Goal: Find specific page/section: Find specific page/section

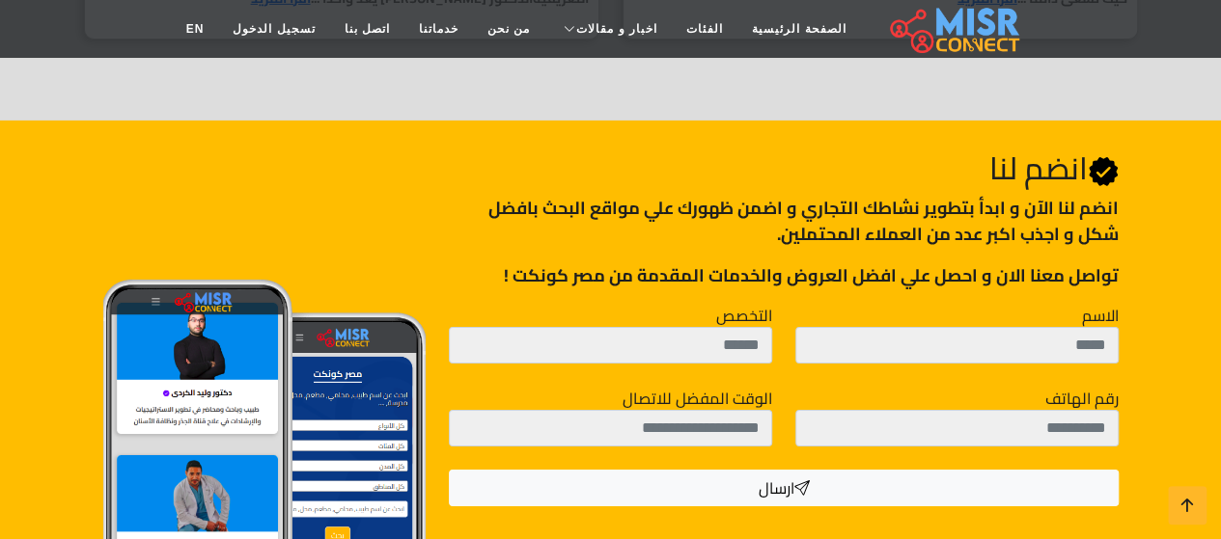
scroll to position [3202, 0]
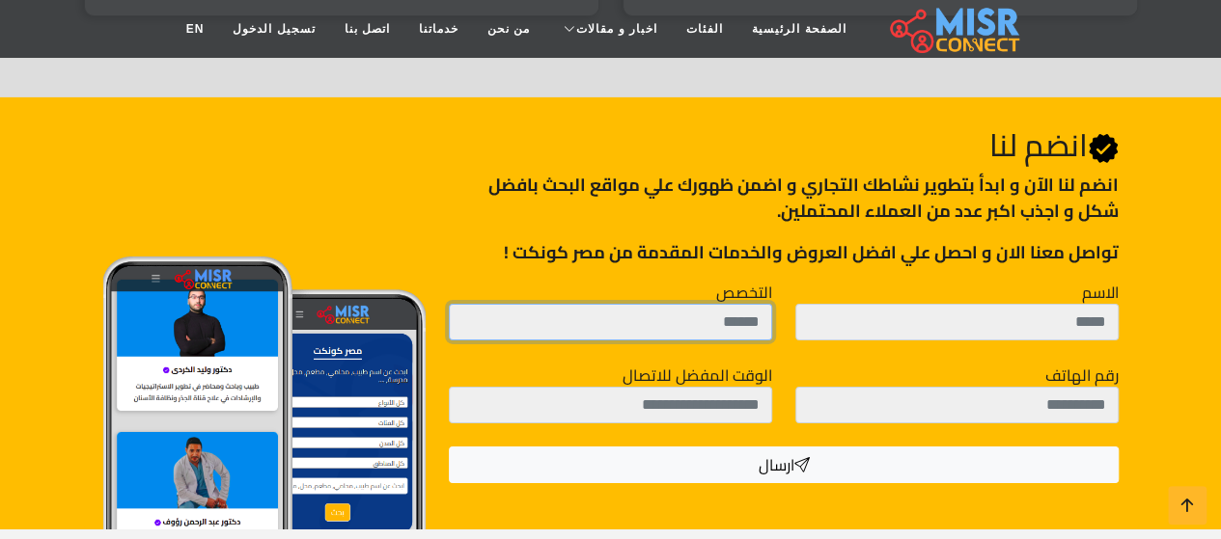
click at [665, 319] on input "التخصص" at bounding box center [610, 322] width 323 height 37
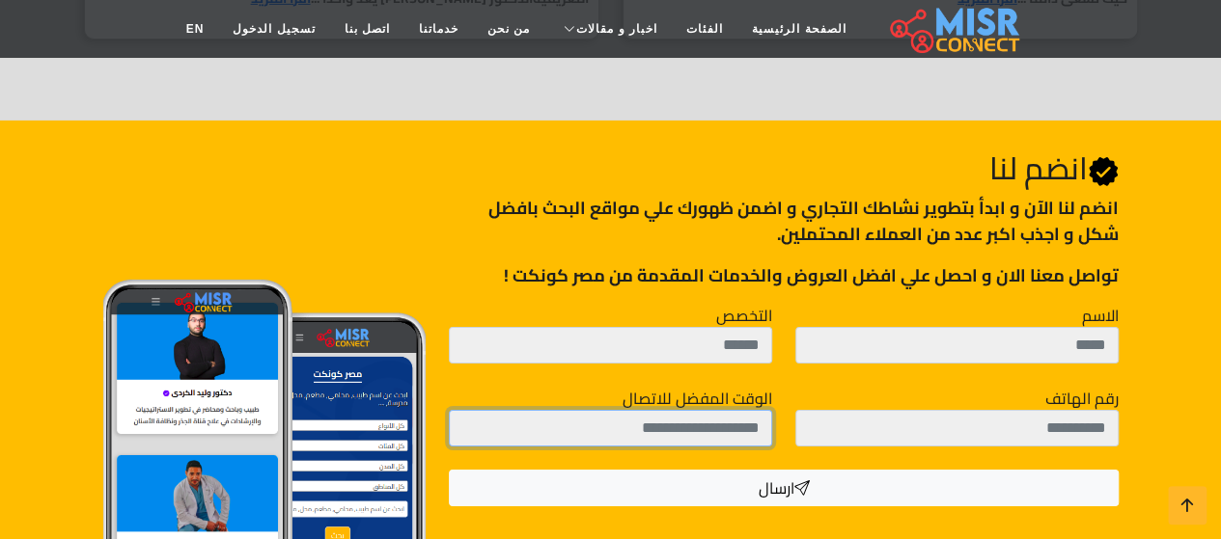
click at [674, 410] on input "الوقت المفضل للاتصال" at bounding box center [610, 428] width 323 height 37
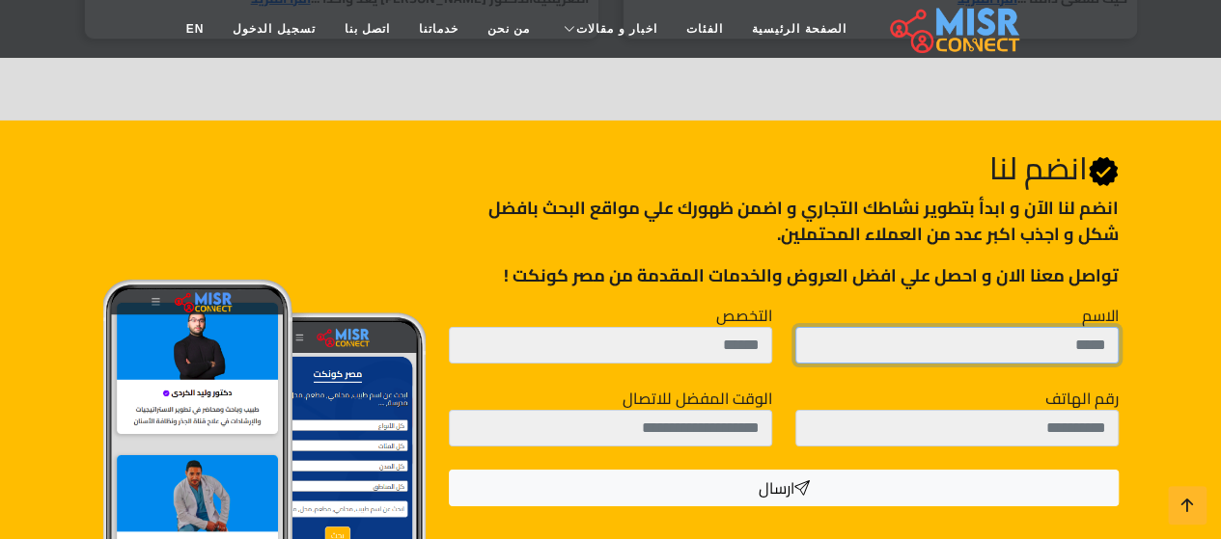
click at [842, 327] on input "الاسم" at bounding box center [956, 345] width 323 height 37
click at [1158, 300] on div "Join Us انضم لنا انضم لنا اﻵن و ابدأ بتطوير نشاطك التجاري و اضمن ظهورك علي مواق…" at bounding box center [611, 337] width 1100 height 432
click at [1054, 327] on input "الاسم" at bounding box center [956, 345] width 323 height 37
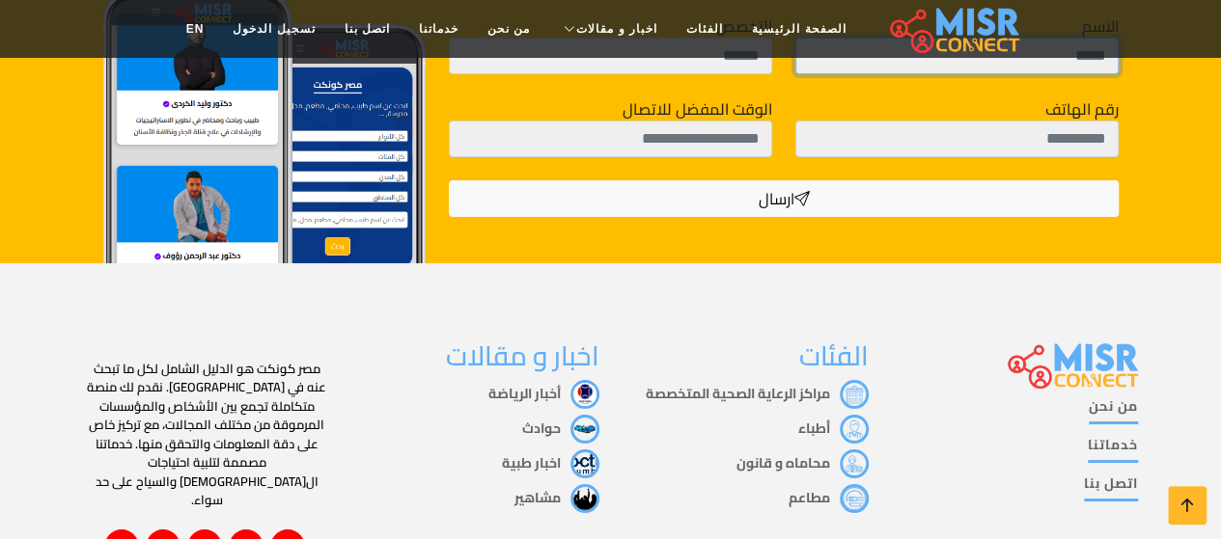
scroll to position [3600, 0]
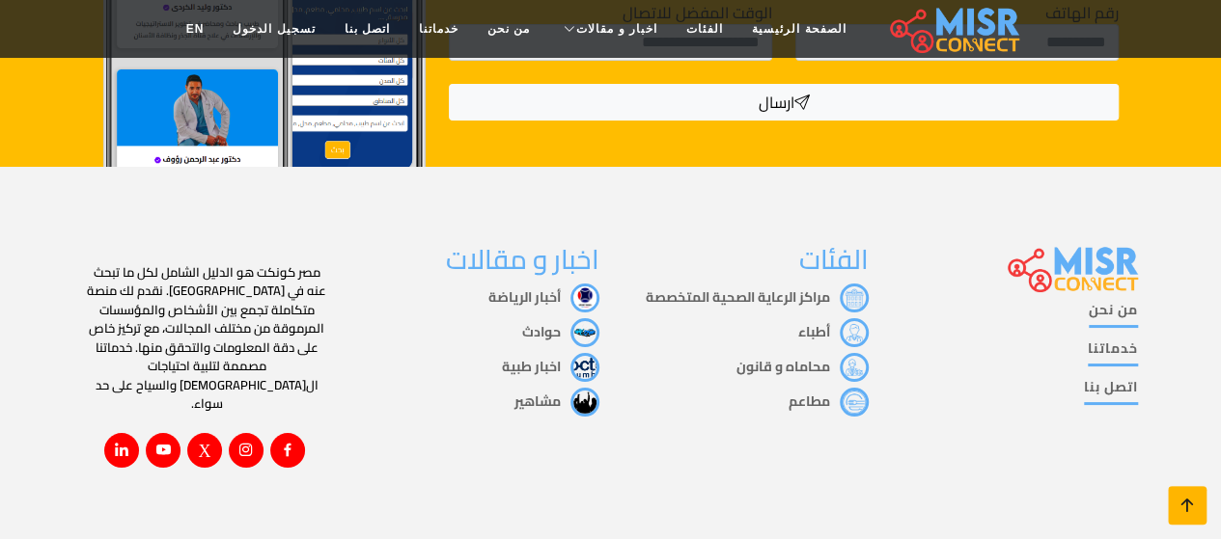
click at [1187, 502] on icon at bounding box center [1186, 505] width 27 height 27
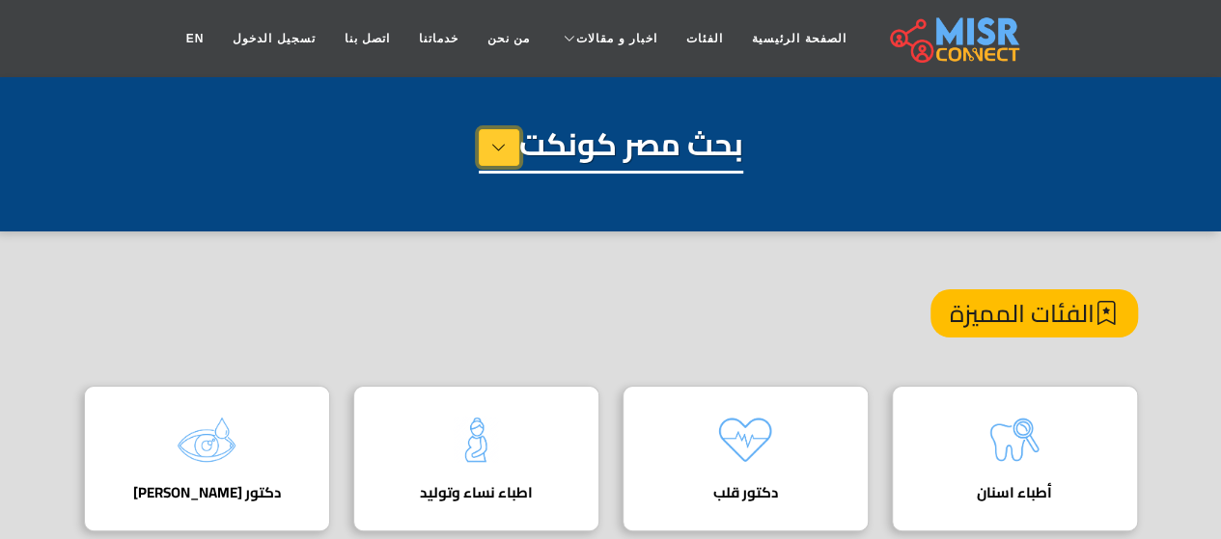
click at [501, 145] on icon at bounding box center [498, 147] width 15 height 29
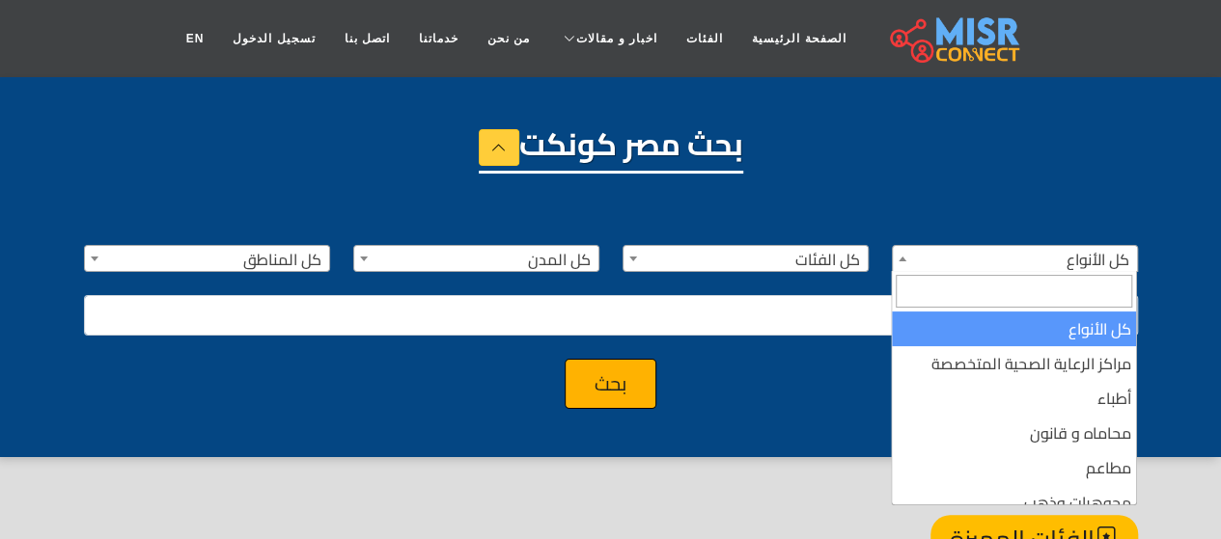
click at [902, 255] on span at bounding box center [902, 258] width 19 height 25
click at [1071, 167] on div "بحث مصر كونكت" at bounding box center [611, 173] width 1054 height 97
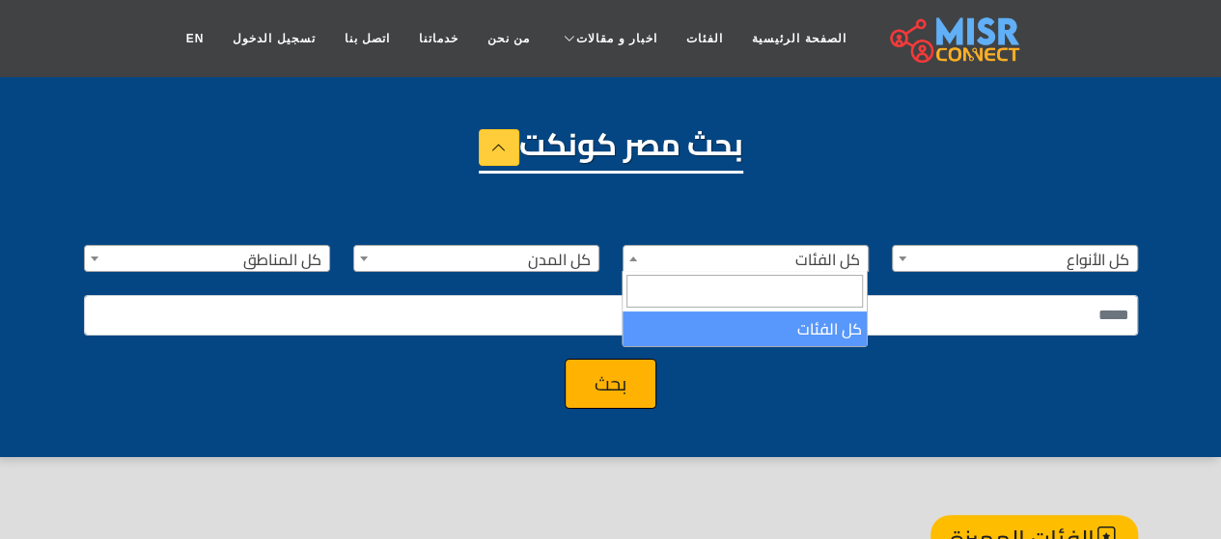
click at [638, 256] on span at bounding box center [632, 258] width 19 height 25
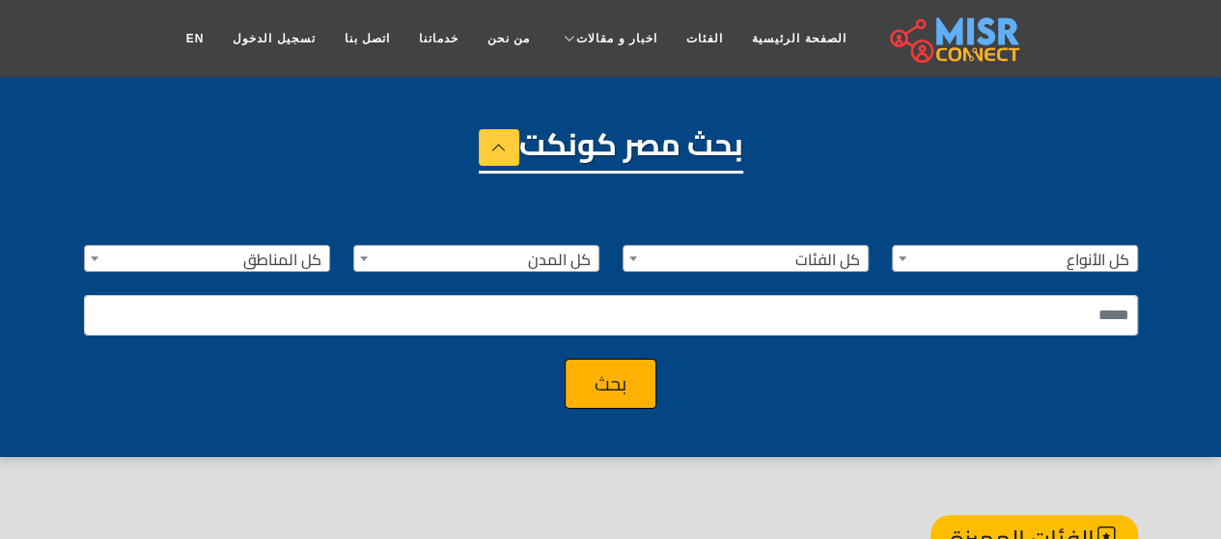
click at [908, 172] on div "بحث مصر كونكت" at bounding box center [611, 173] width 1054 height 97
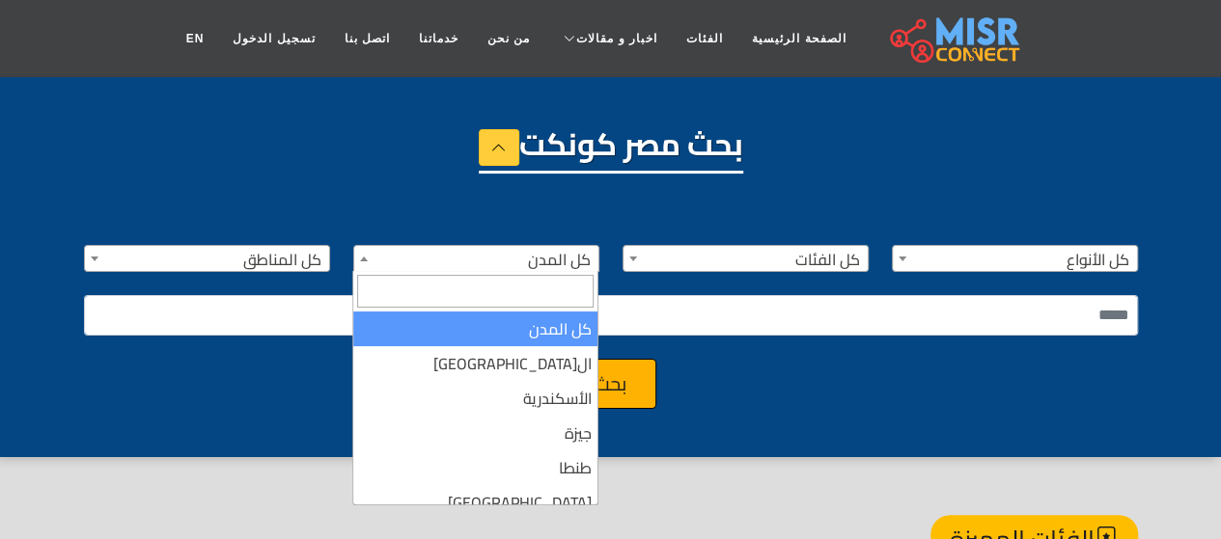
click at [365, 252] on span at bounding box center [363, 258] width 19 height 25
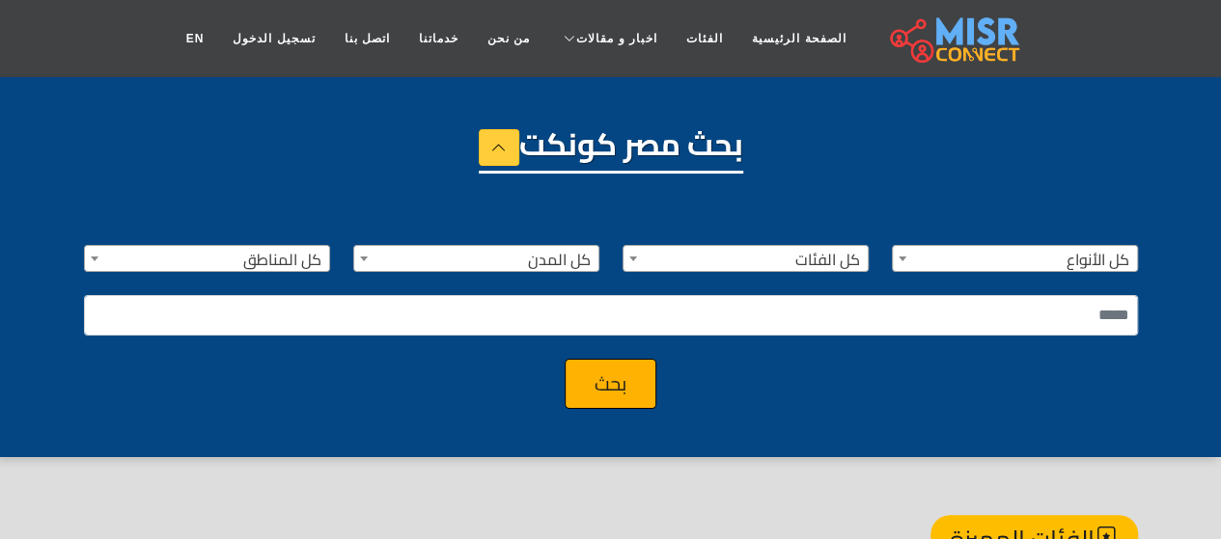
click at [849, 180] on div "بحث مصر كونكت" at bounding box center [611, 173] width 1054 height 97
click at [96, 261] on span at bounding box center [94, 258] width 19 height 25
click at [291, 133] on div "بحث مصر كونكت" at bounding box center [611, 173] width 1054 height 97
click at [899, 258] on b at bounding box center [902, 259] width 8 height 5
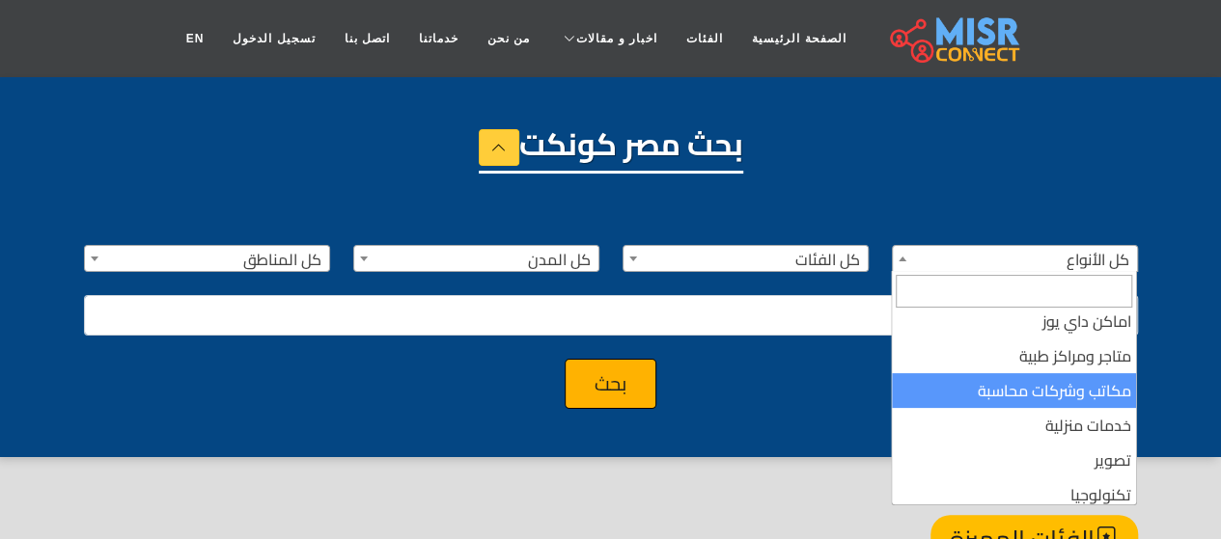
scroll to position [386, 0]
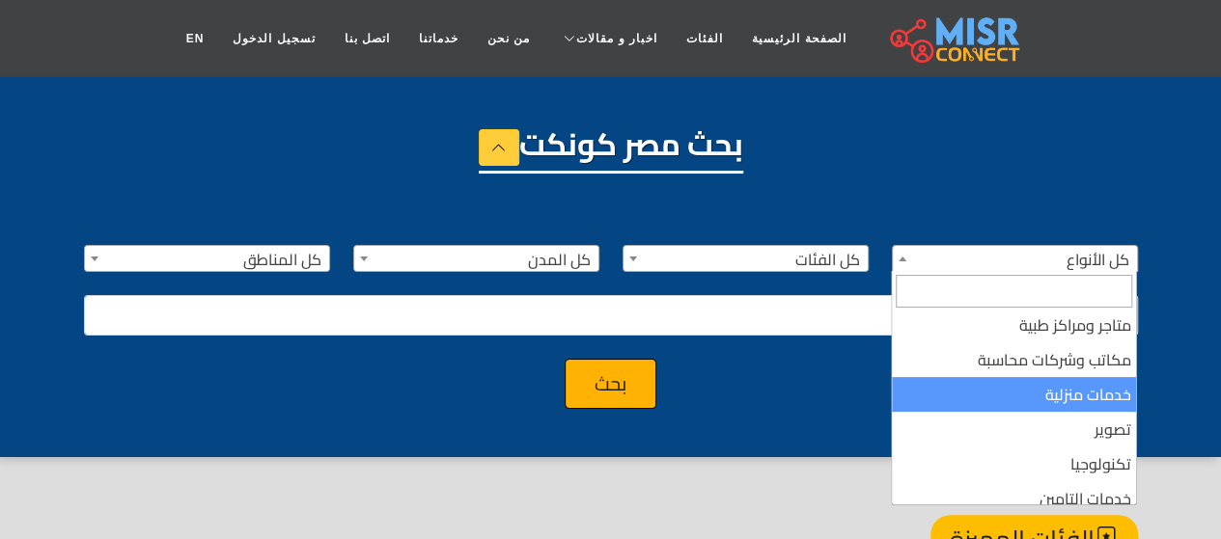
select select "**********"
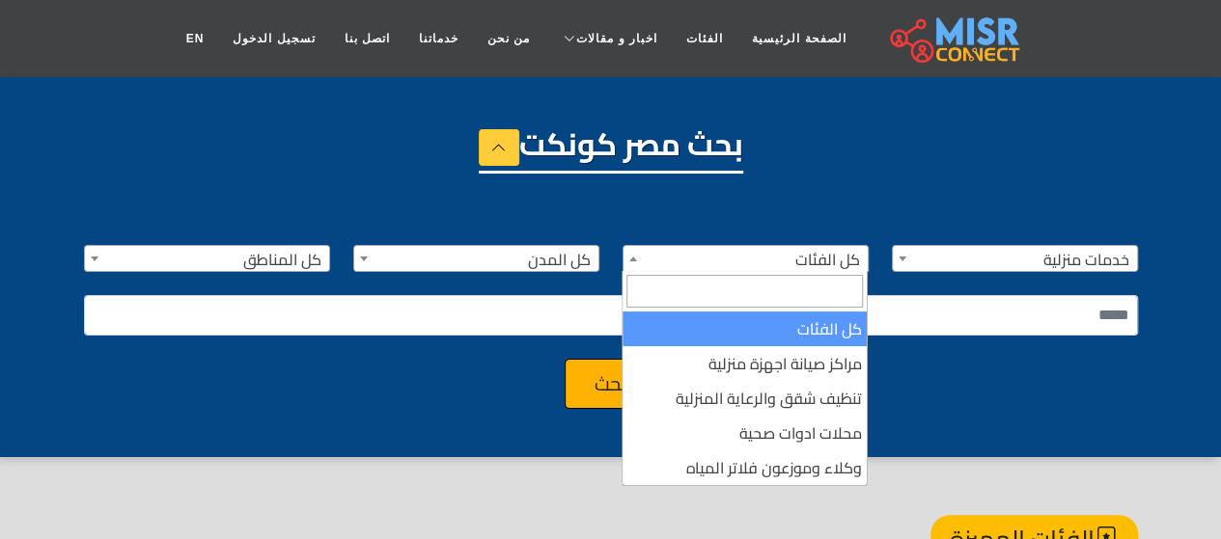
click at [721, 252] on span "كل الفئات" at bounding box center [745, 259] width 244 height 27
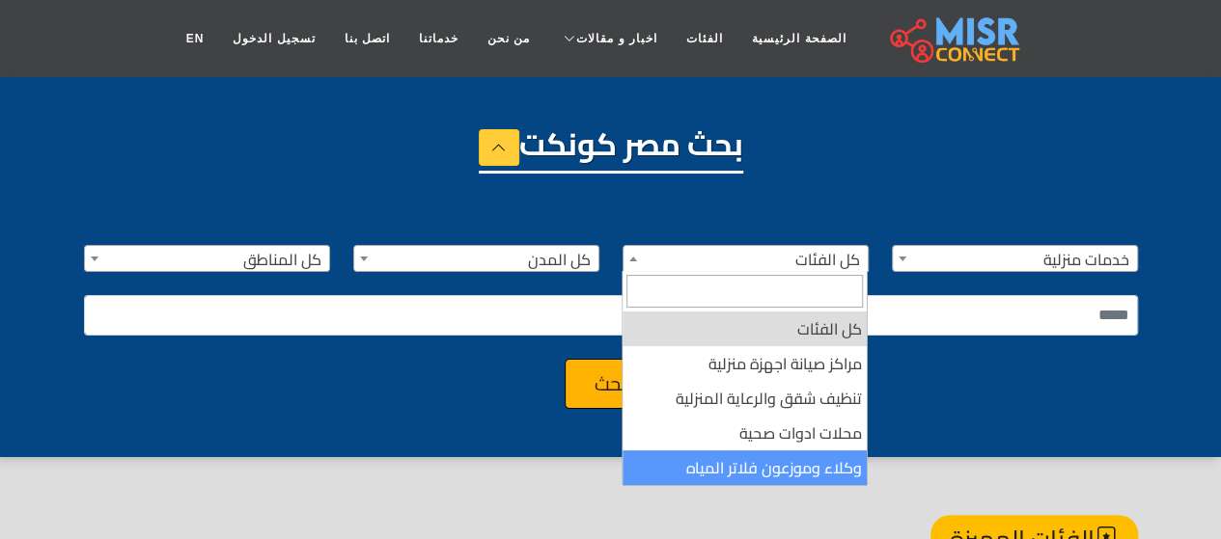
select select "**********"
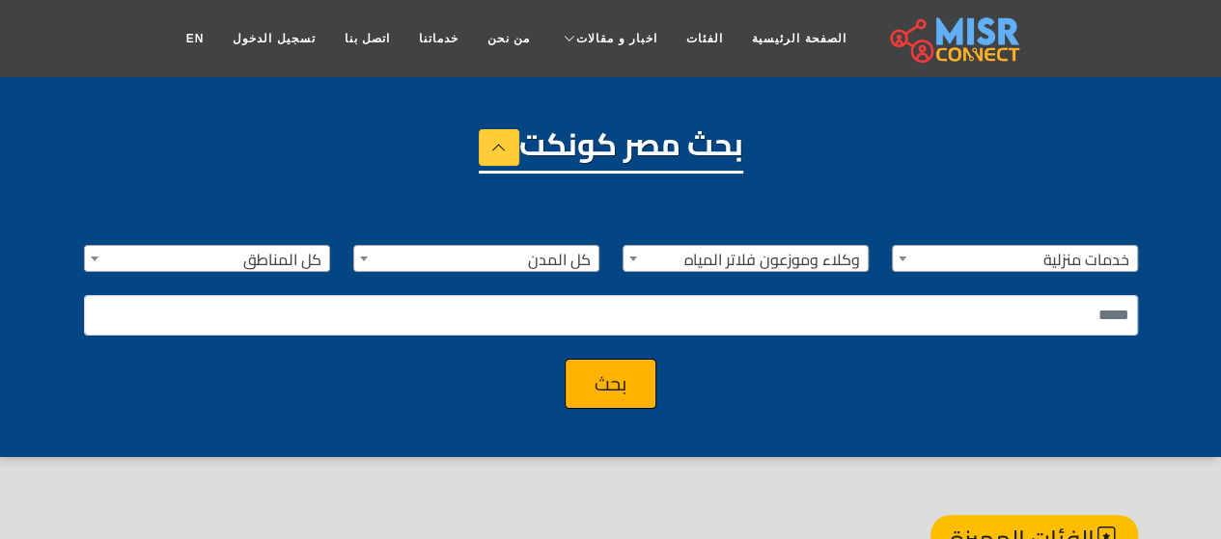
click at [387, 260] on span "كل المدن" at bounding box center [476, 259] width 244 height 27
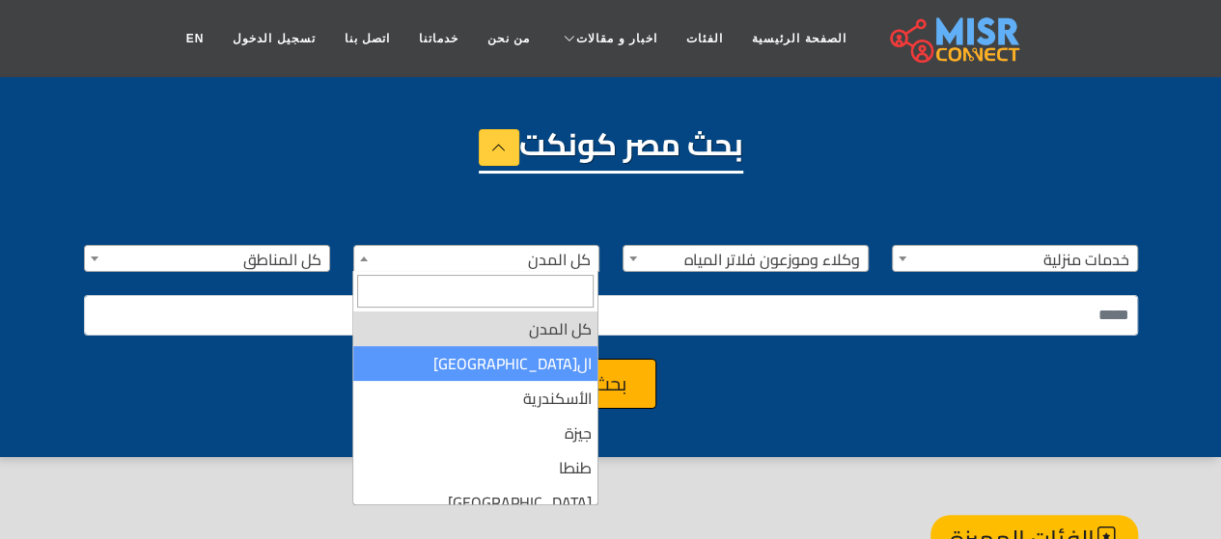
select select "*"
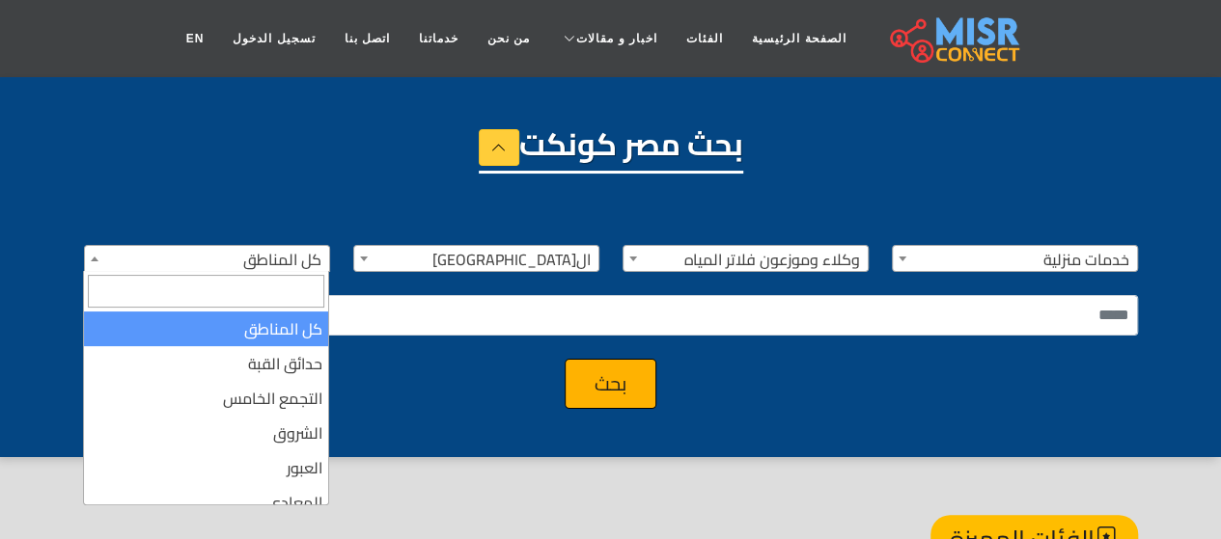
click at [131, 261] on span "كل المناطق" at bounding box center [207, 259] width 244 height 27
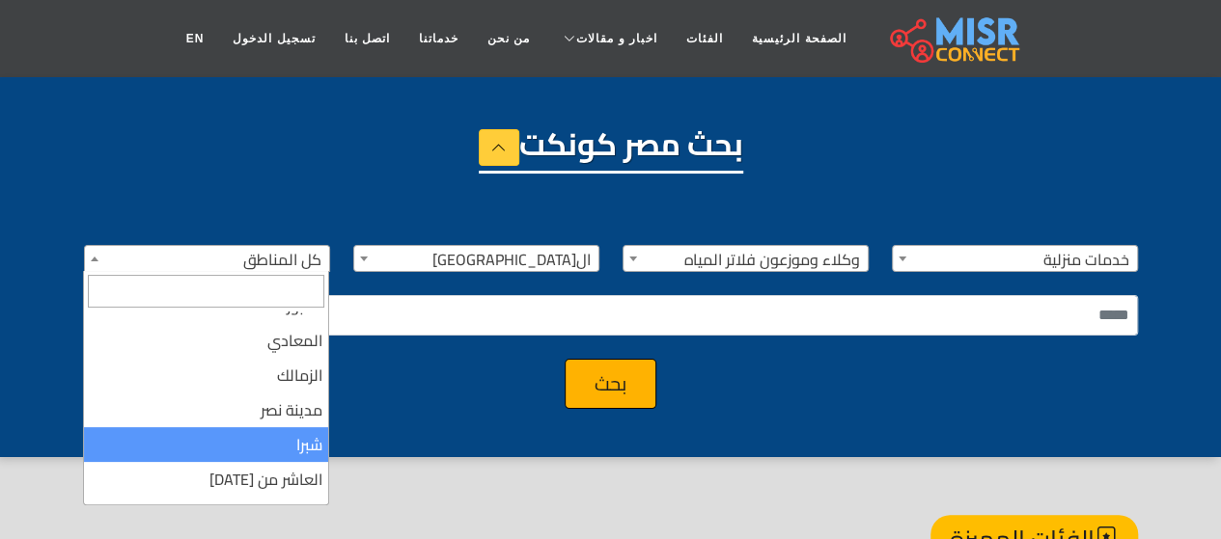
scroll to position [193, 0]
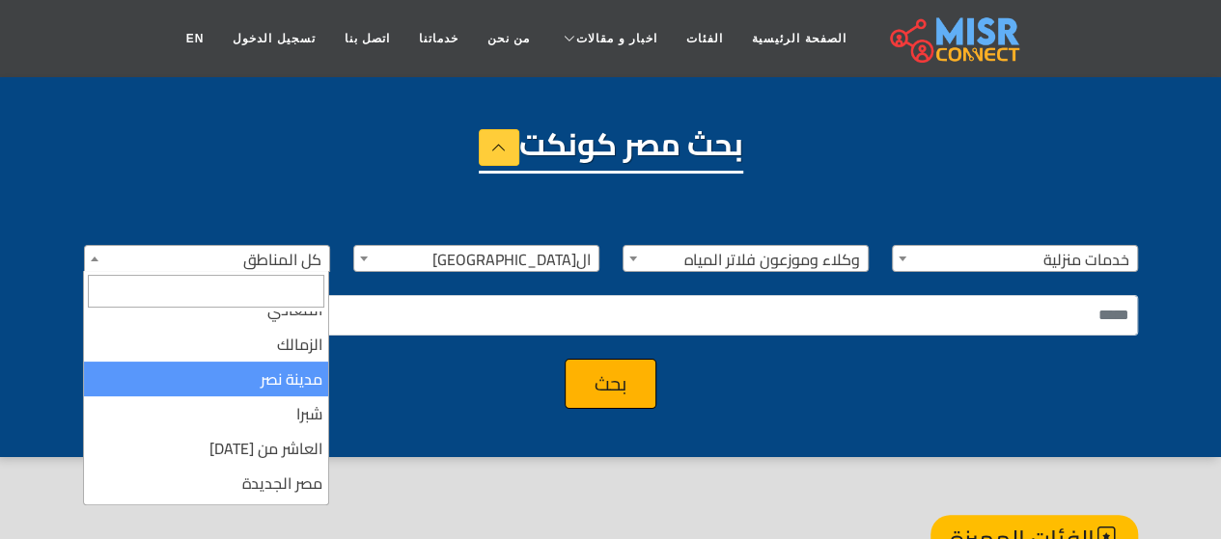
select select "**"
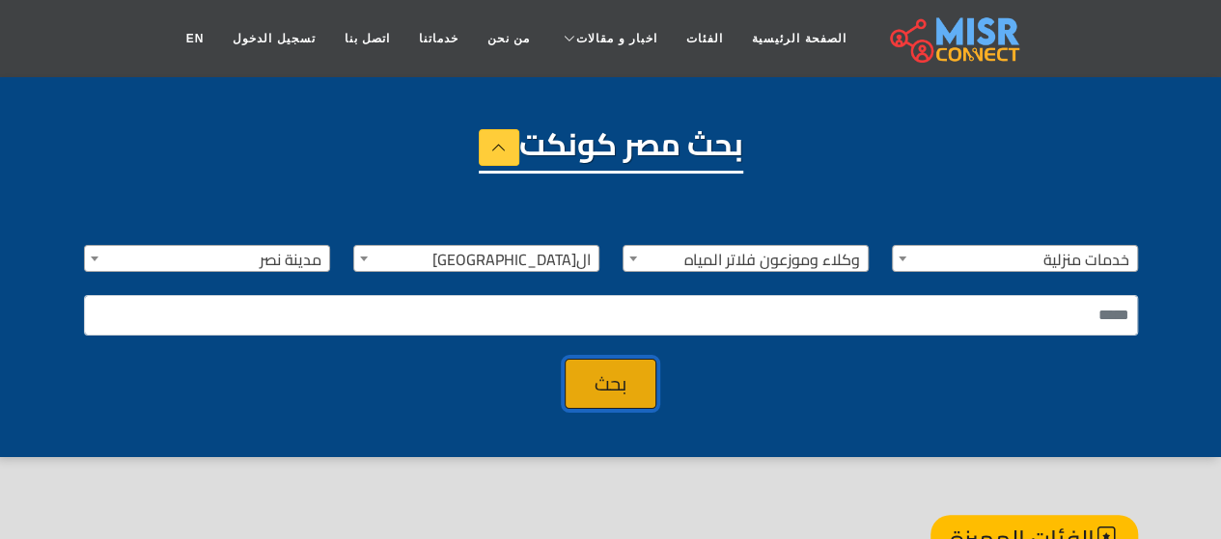
click at [607, 377] on button "بحث" at bounding box center [611, 384] width 92 height 50
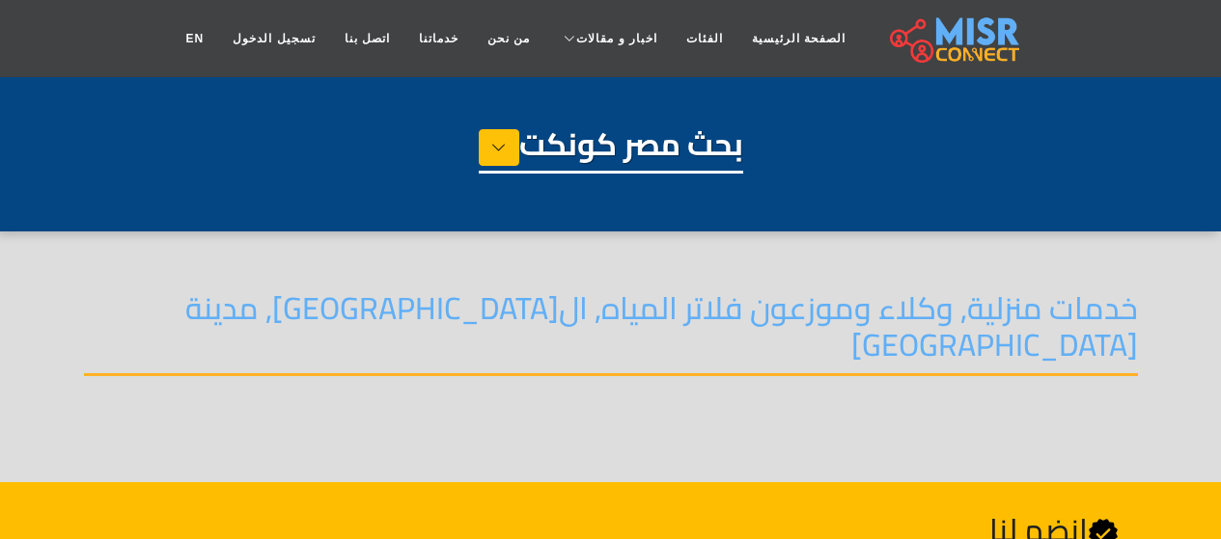
select select "**********"
select select "*"
select select "**"
click at [500, 143] on icon at bounding box center [498, 147] width 15 height 29
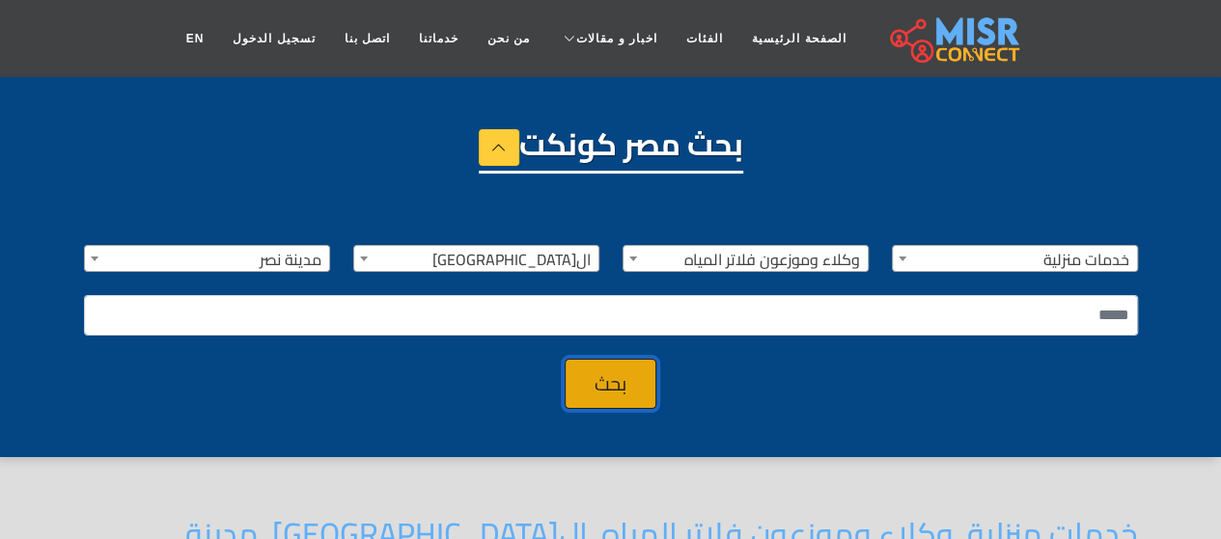
click at [610, 383] on button "بحث" at bounding box center [611, 384] width 92 height 50
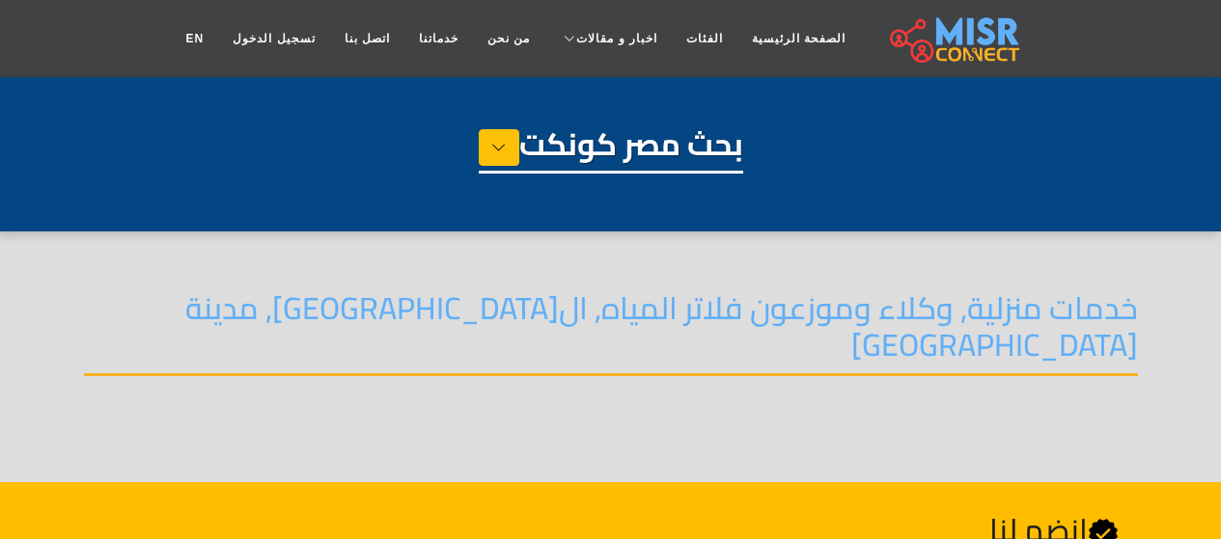
select select "**********"
select select "*"
select select "**"
click at [741, 38] on link "الصفحة الرئيسية" at bounding box center [798, 38] width 123 height 37
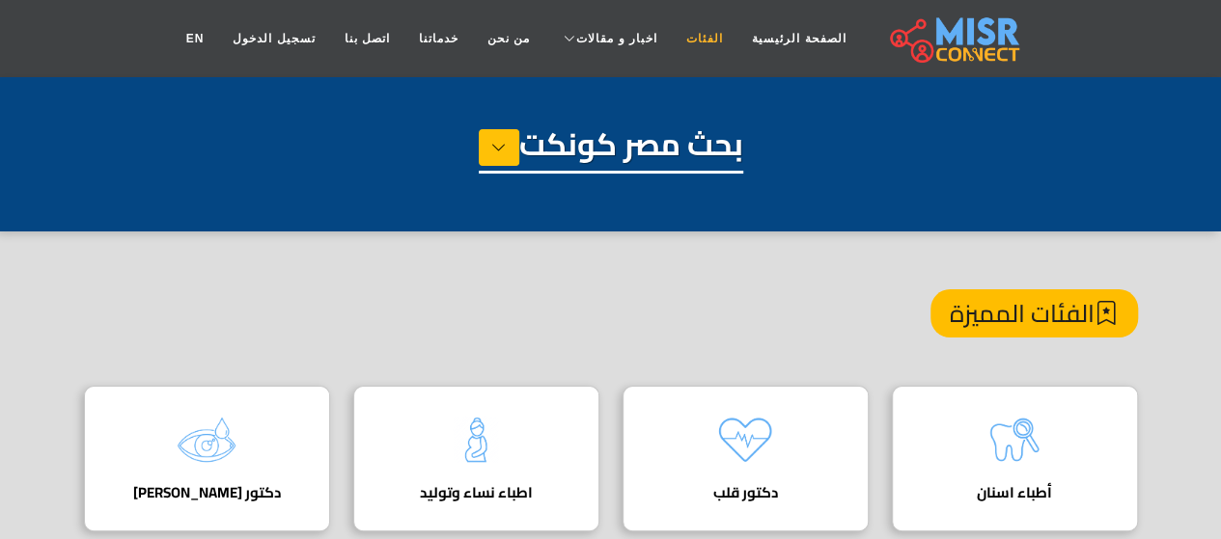
click at [672, 30] on link "الفئات" at bounding box center [705, 38] width 66 height 37
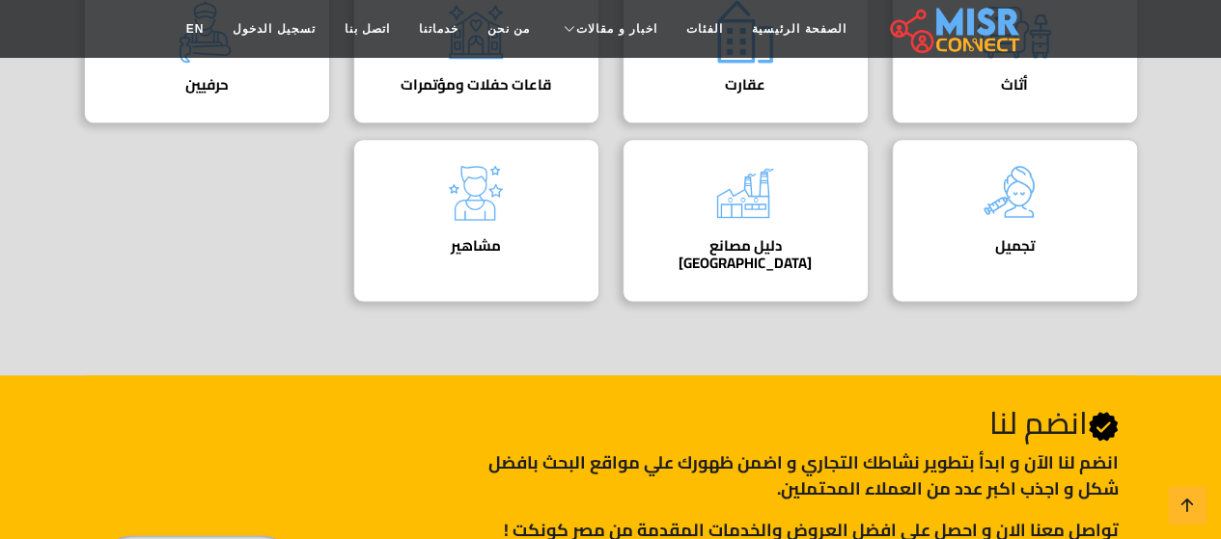
scroll to position [1155, 0]
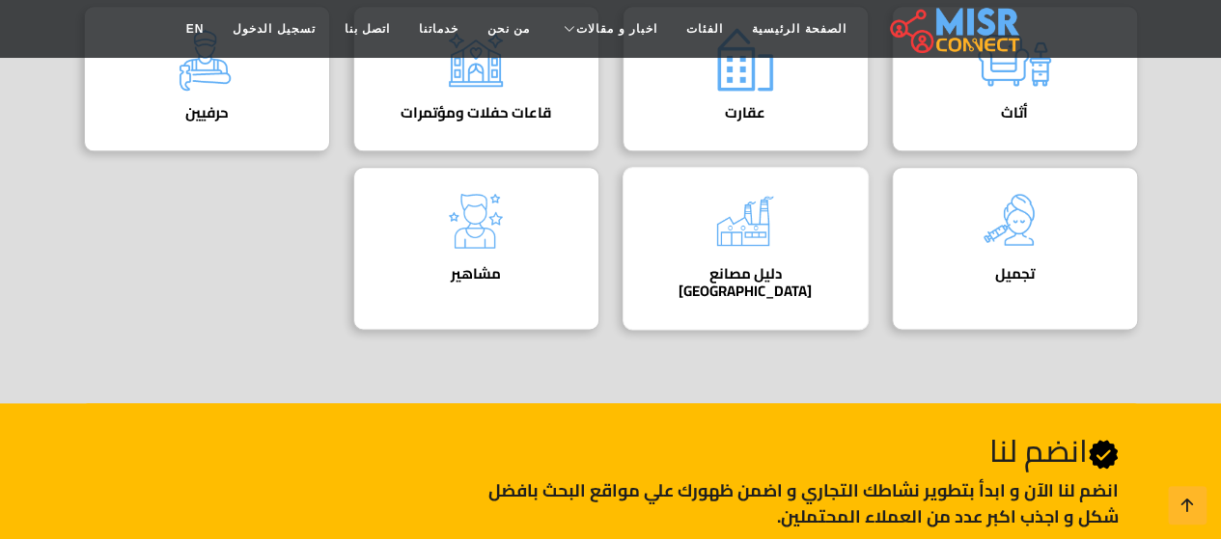
click at [755, 236] on img at bounding box center [744, 220] width 77 height 77
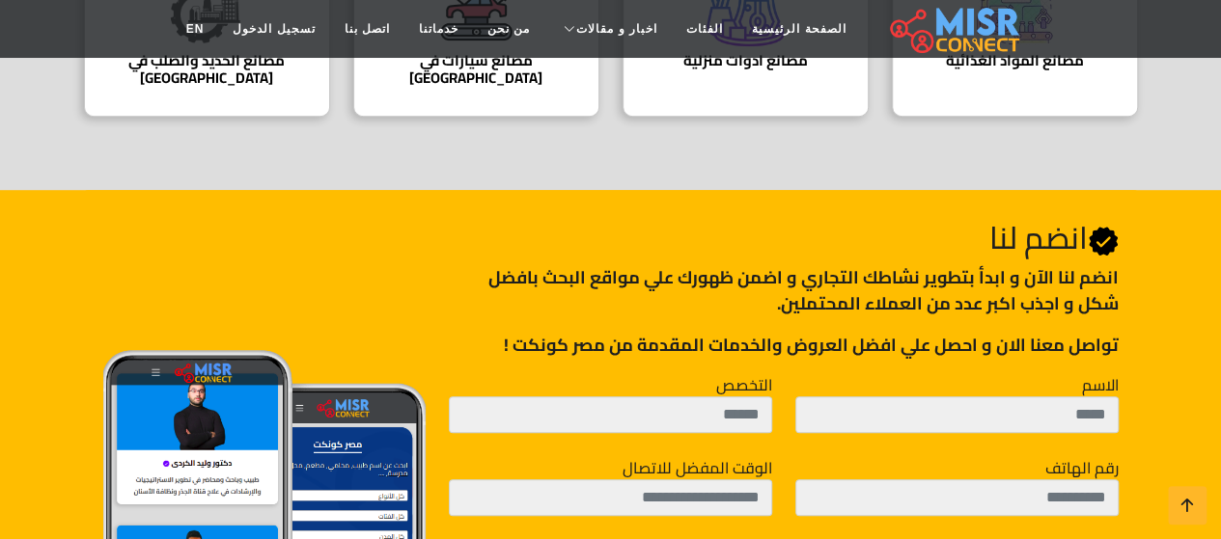
scroll to position [396, 0]
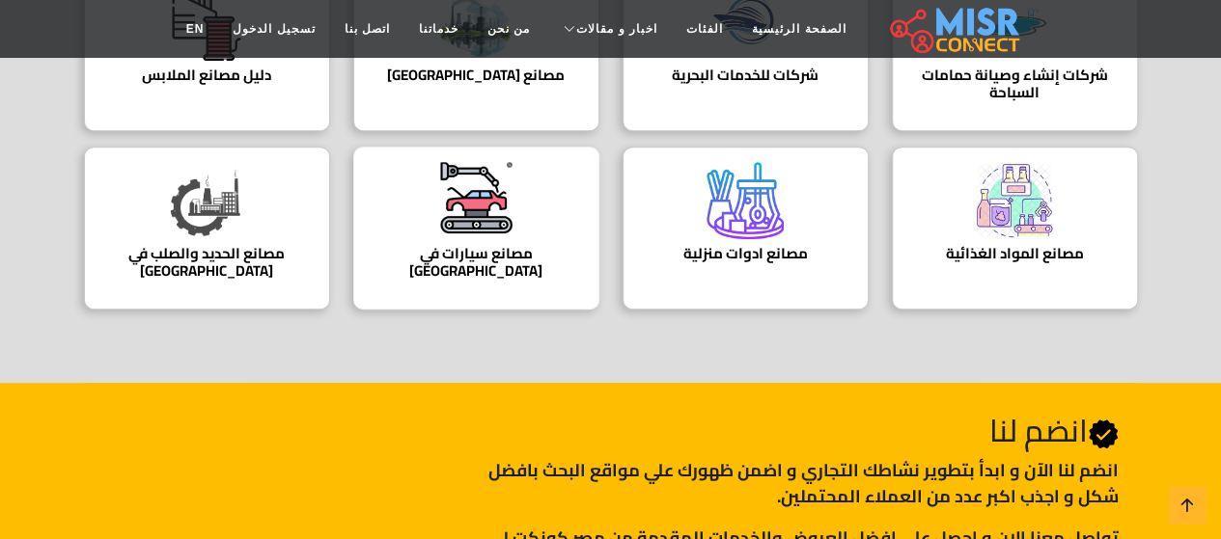
click at [498, 248] on h4 "مصانع سيارات في [GEOGRAPHIC_DATA]" at bounding box center [476, 262] width 186 height 35
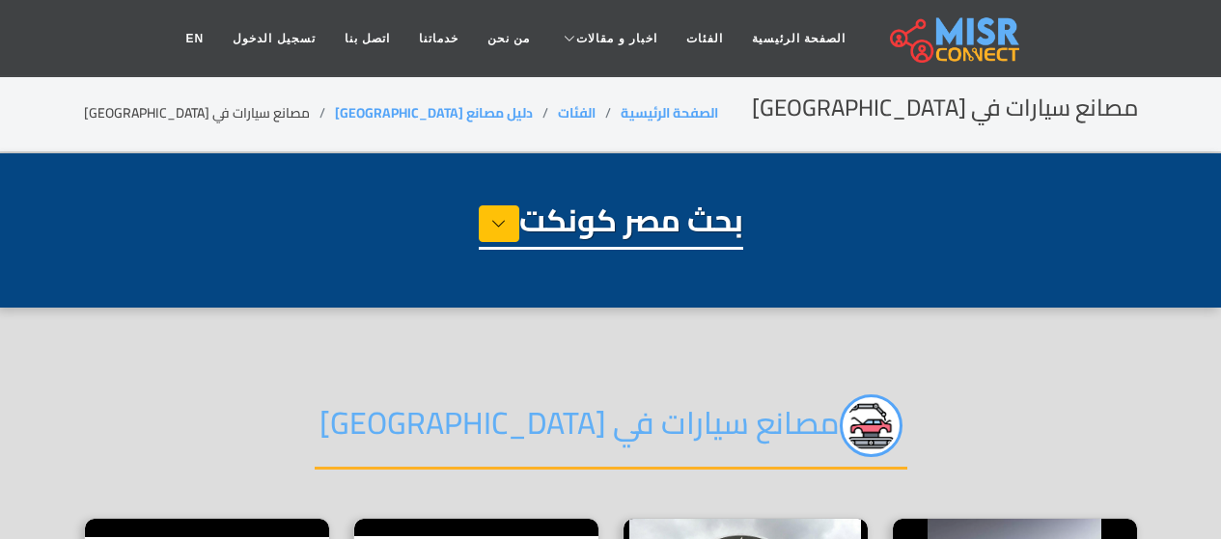
select select "**********"
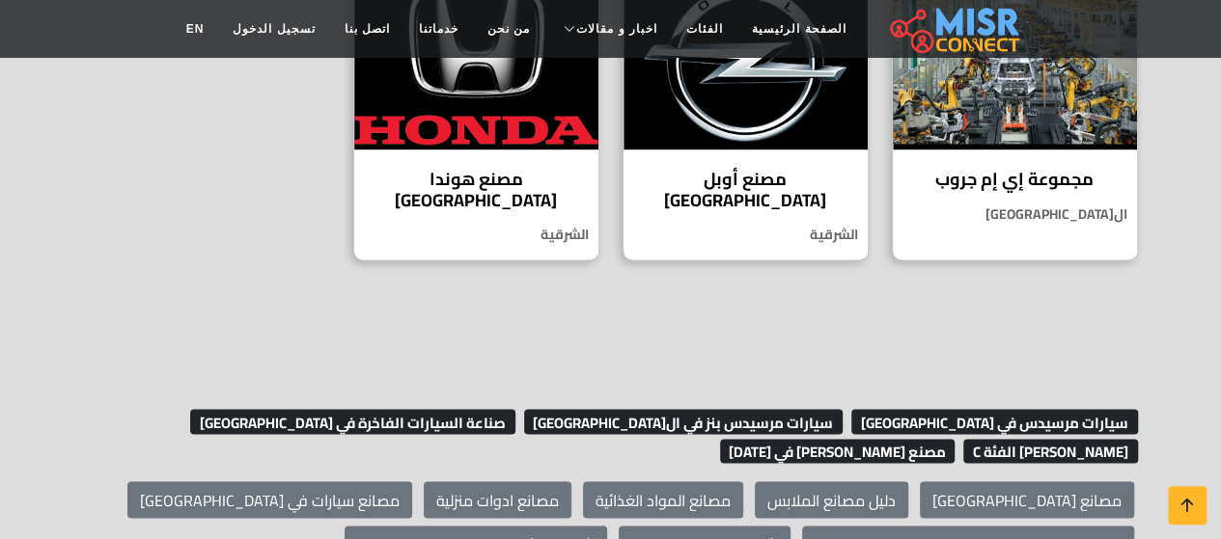
scroll to position [1448, 0]
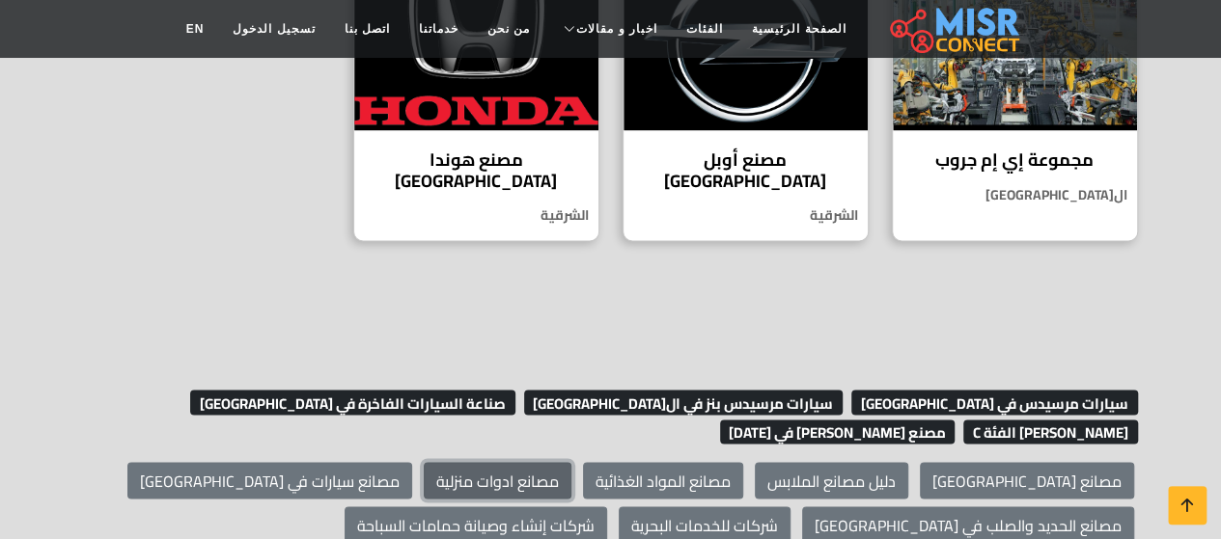
click at [571, 462] on link "مصانع ادوات منزلية" at bounding box center [498, 480] width 148 height 37
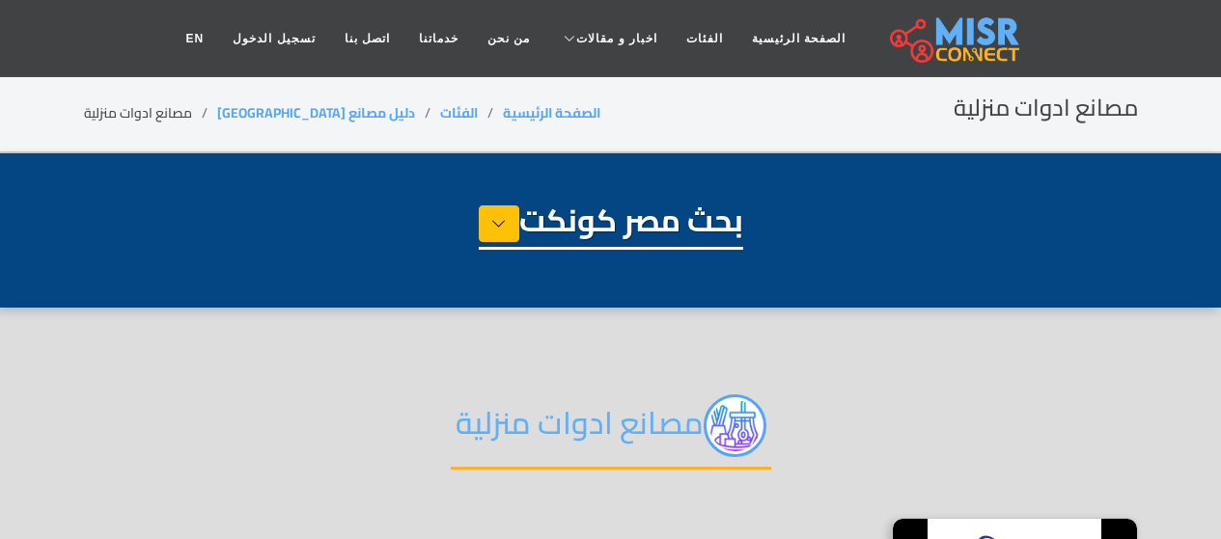
select select "**********"
click at [743, 32] on link "الصفحة الرئيسية" at bounding box center [798, 38] width 123 height 37
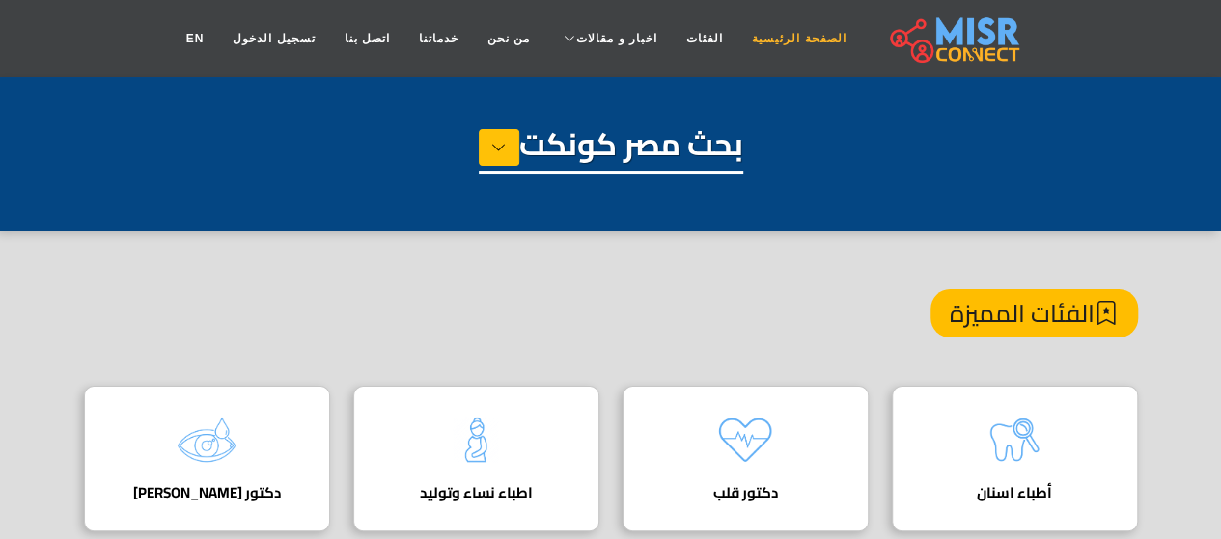
click at [742, 34] on link "الصفحة الرئيسية" at bounding box center [798, 38] width 123 height 37
